Goal: Task Accomplishment & Management: Manage account settings

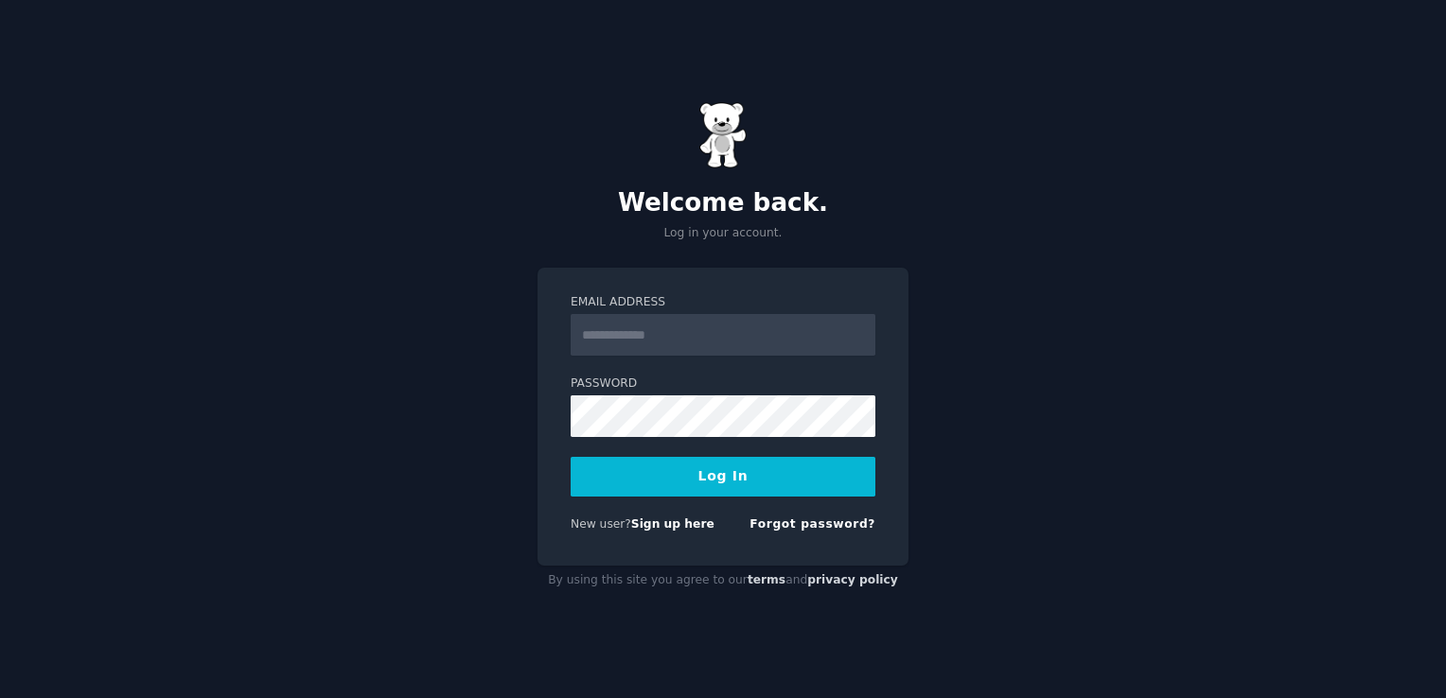
click at [791, 338] on input "Email Address" at bounding box center [723, 335] width 305 height 42
click at [484, 562] on div "Welcome back. Log in your account. Email Address Password Log In New user? Sign…" at bounding box center [723, 349] width 1446 height 698
click at [667, 528] on link "Sign up here" at bounding box center [672, 524] width 83 height 13
click at [781, 352] on input "Email Address" at bounding box center [723, 335] width 305 height 42
click at [981, 394] on div "Welcome back. Log in your account. Email Address Password Log In New user? Sign…" at bounding box center [723, 349] width 1446 height 698
